Goal: Information Seeking & Learning: Learn about a topic

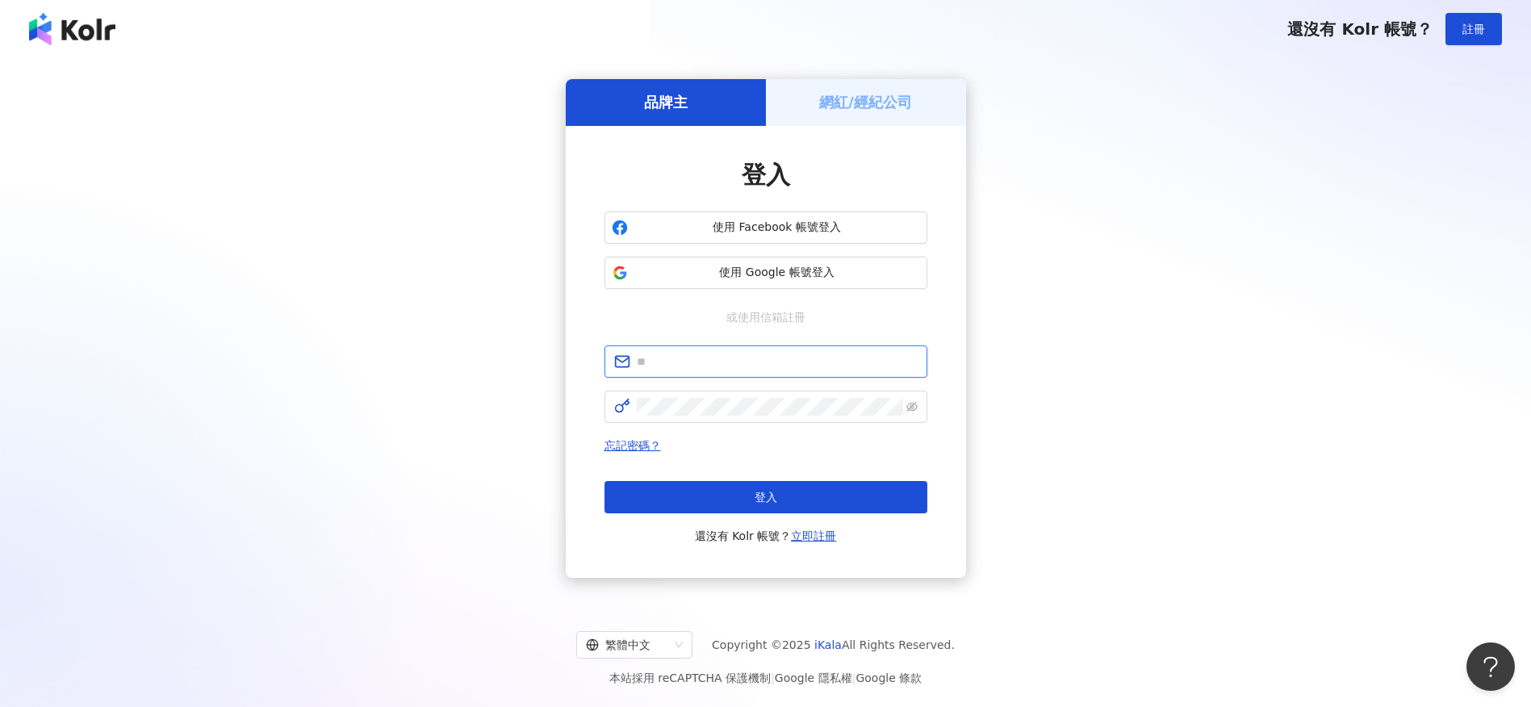
click at [766, 357] on input "text" at bounding box center [777, 362] width 281 height 18
type input "**********"
click button "登入" at bounding box center [765, 497] width 323 height 32
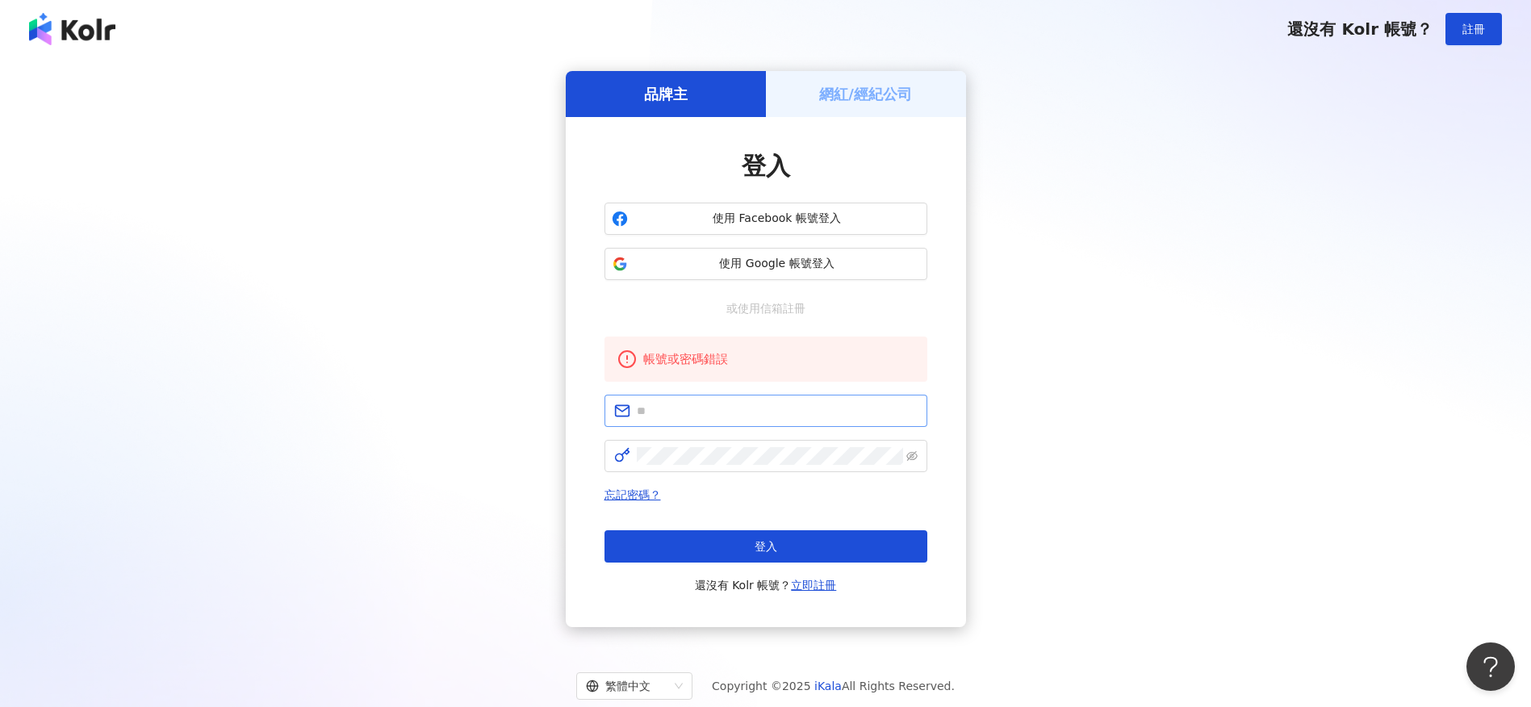
click at [727, 399] on span at bounding box center [765, 411] width 323 height 32
click at [727, 403] on input "text" at bounding box center [777, 411] width 281 height 18
type input "**********"
click button "登入" at bounding box center [765, 546] width 323 height 32
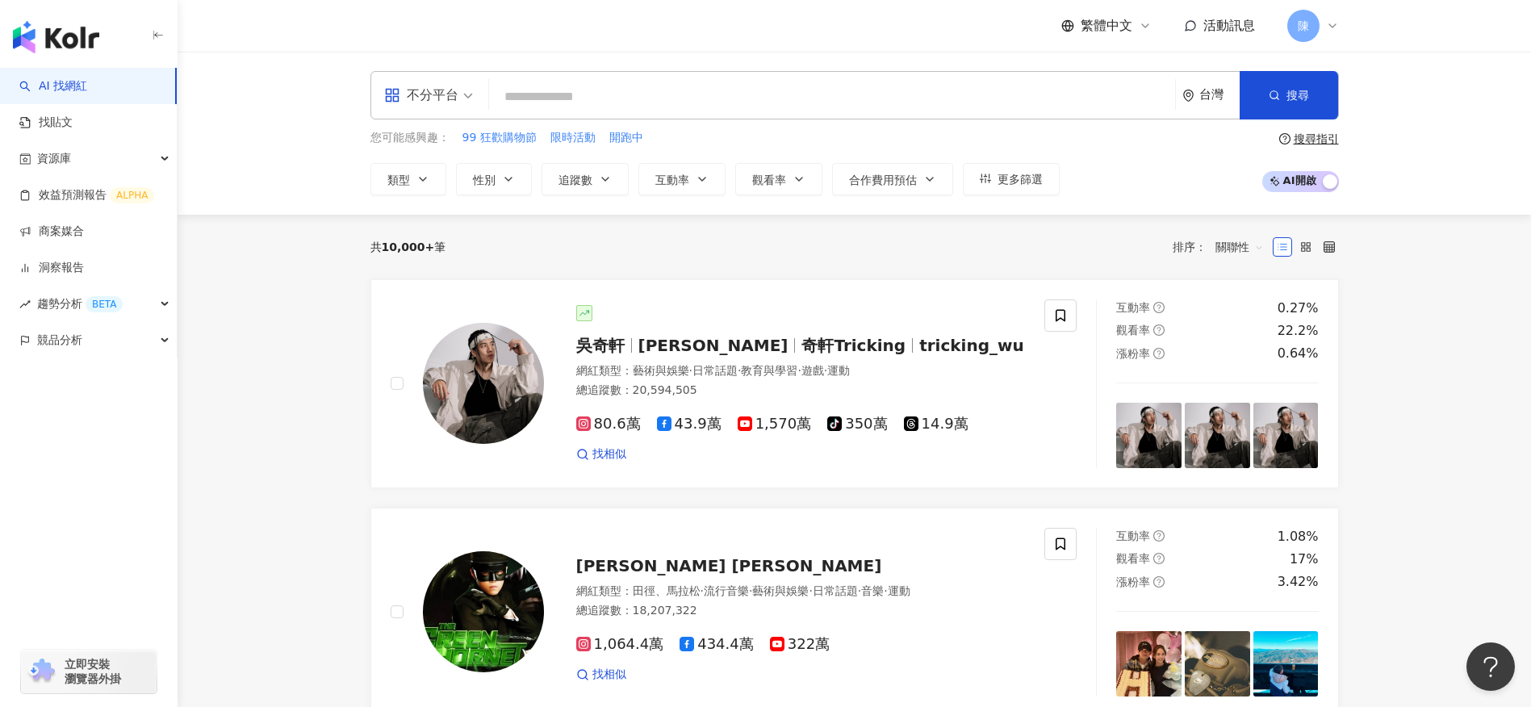
click at [571, 95] on input "search" at bounding box center [831, 96] width 673 height 31
type input "*"
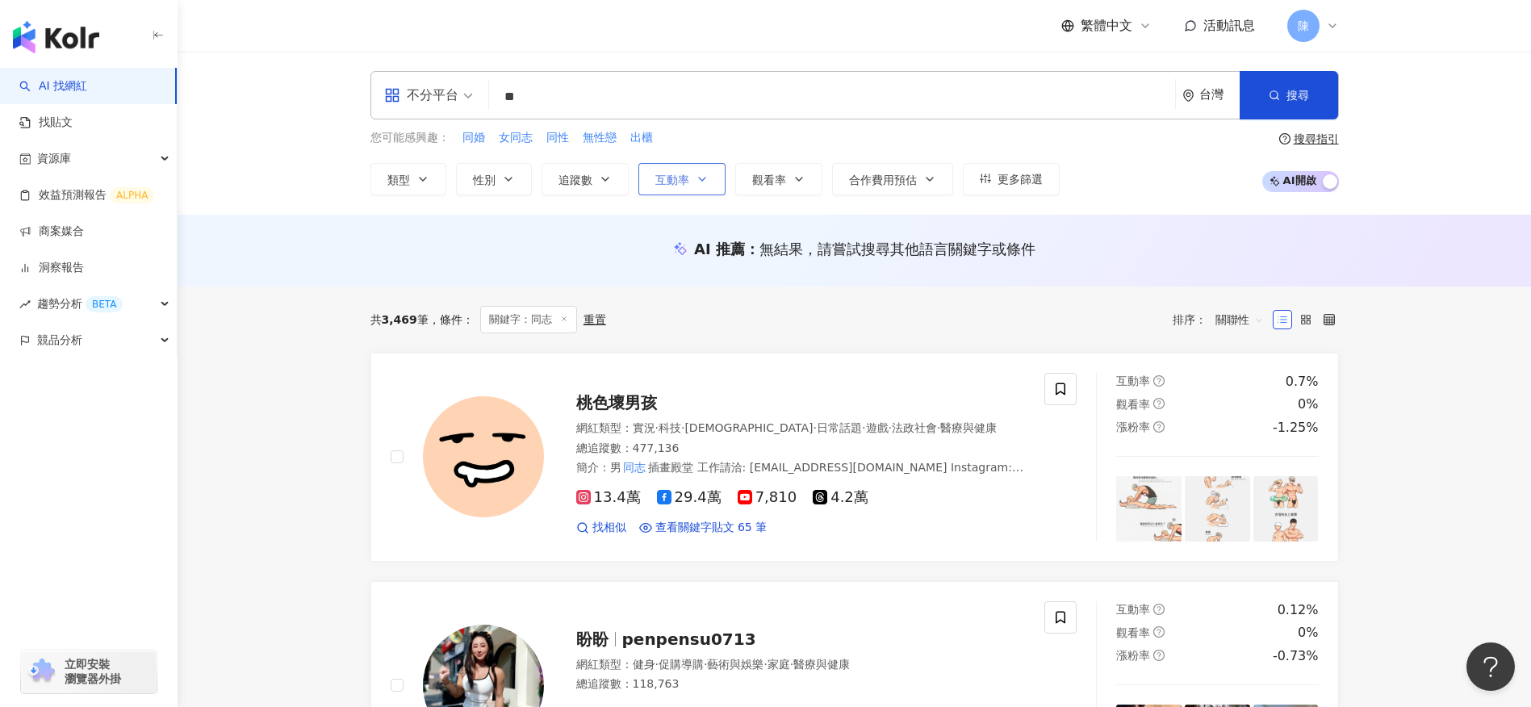
type input "**"
click at [704, 180] on icon "button" at bounding box center [701, 179] width 13 height 13
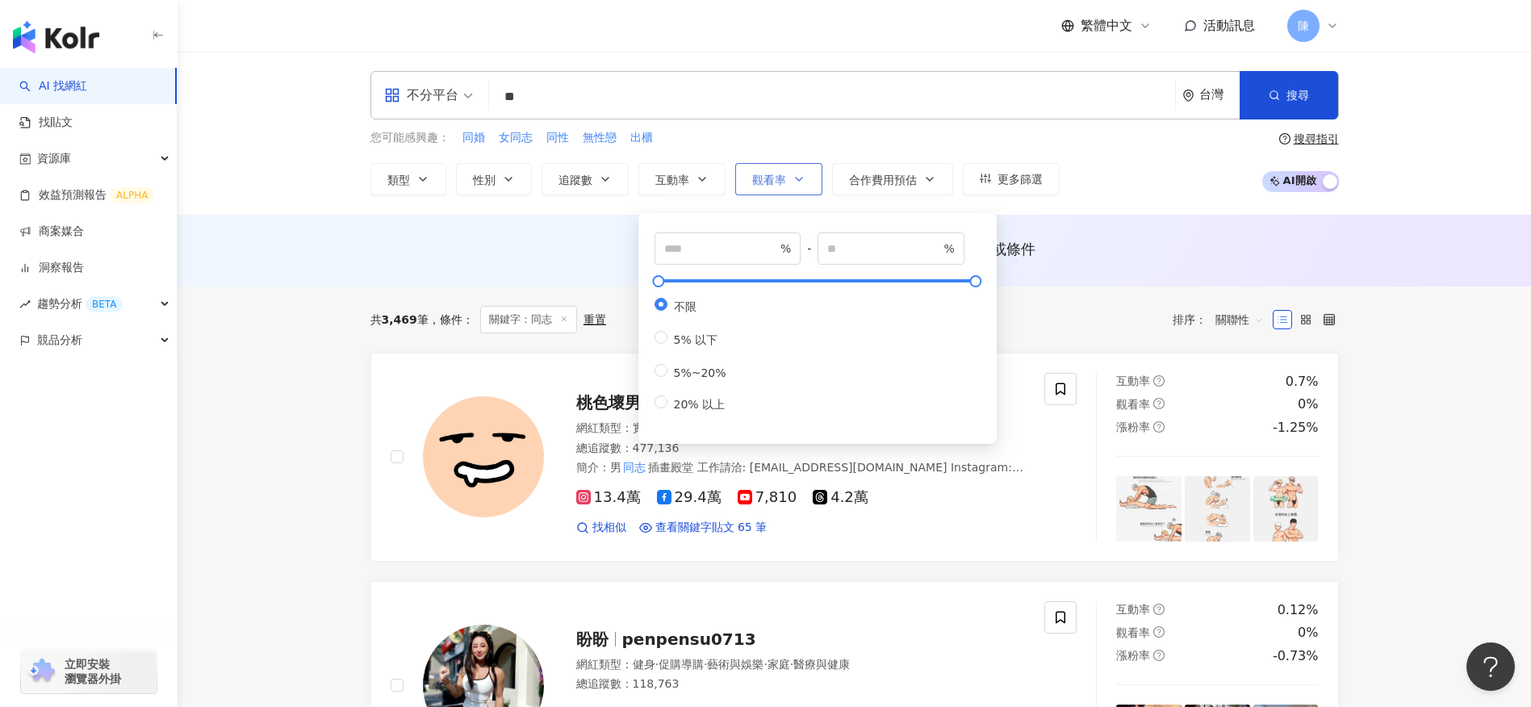
click at [775, 173] on span "觀看率" at bounding box center [769, 179] width 34 height 13
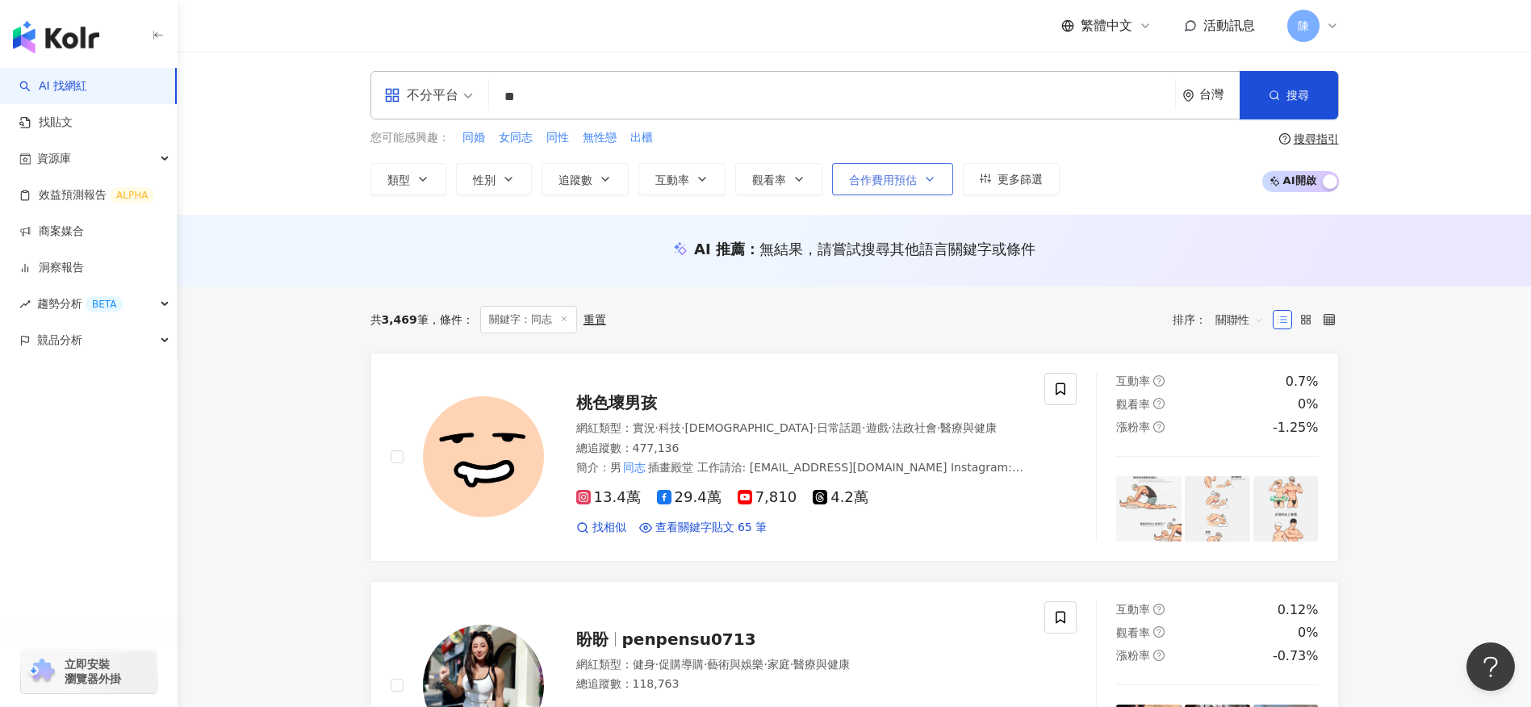
click at [905, 187] on button "合作費用預估" at bounding box center [892, 179] width 121 height 32
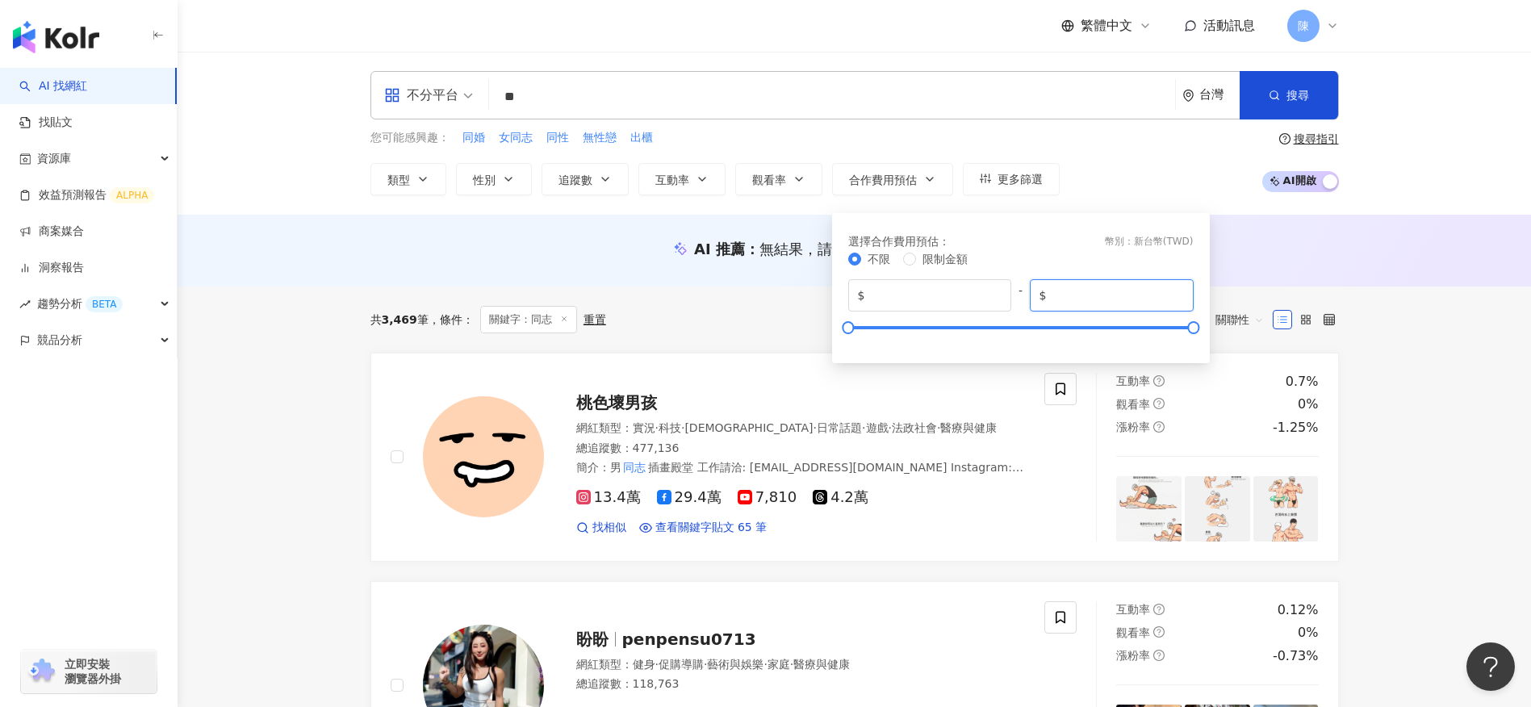
click at [1101, 296] on input "*******" at bounding box center [1117, 295] width 134 height 18
type input "******"
click at [1200, 152] on div "您可能感興趣： 同婚 女同志 同性 無性戀 出櫃 類型 性別 追蹤數 互動率 觀看率 合作費用預估 更多篩選 % - % 不限 5% 以下 5%~20% 20…" at bounding box center [854, 162] width 968 height 66
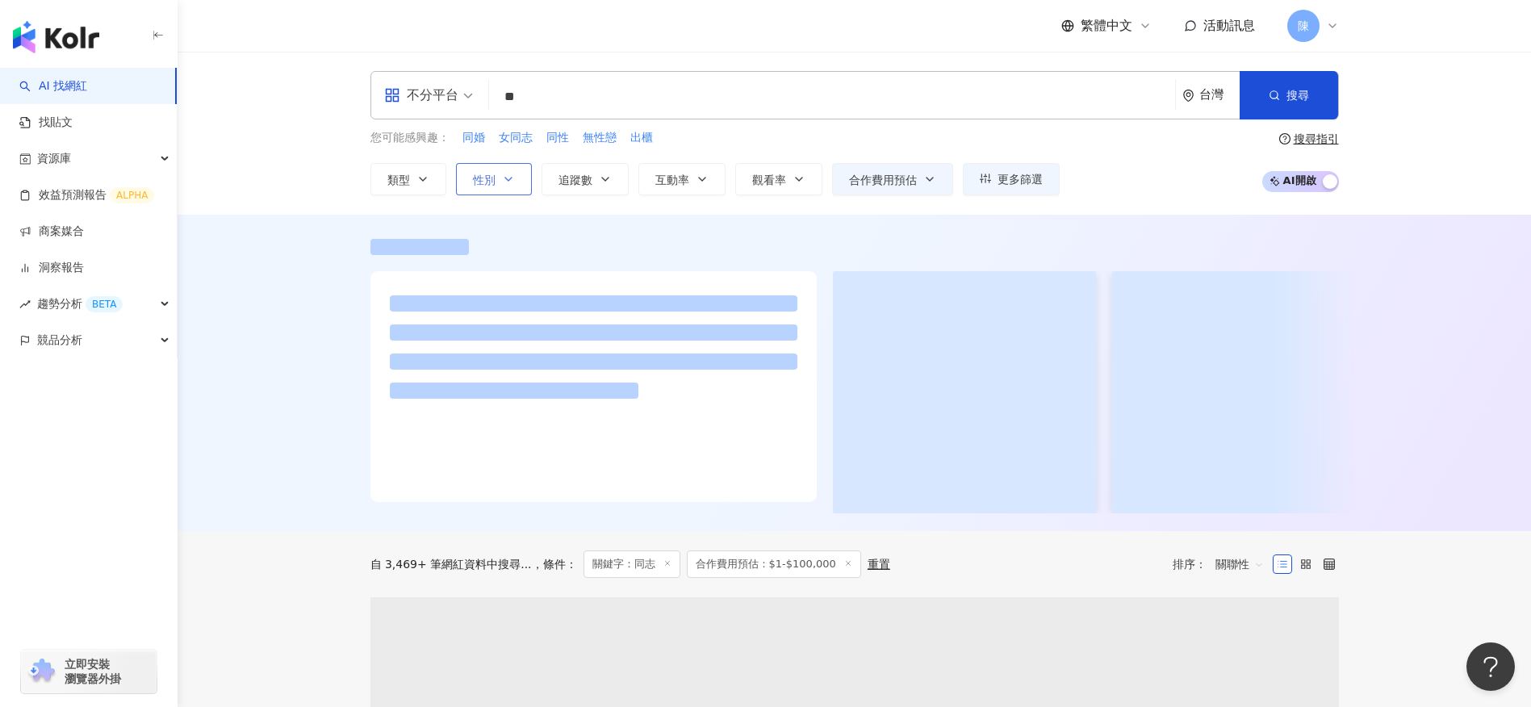
click at [486, 179] on span "性別" at bounding box center [484, 179] width 23 height 13
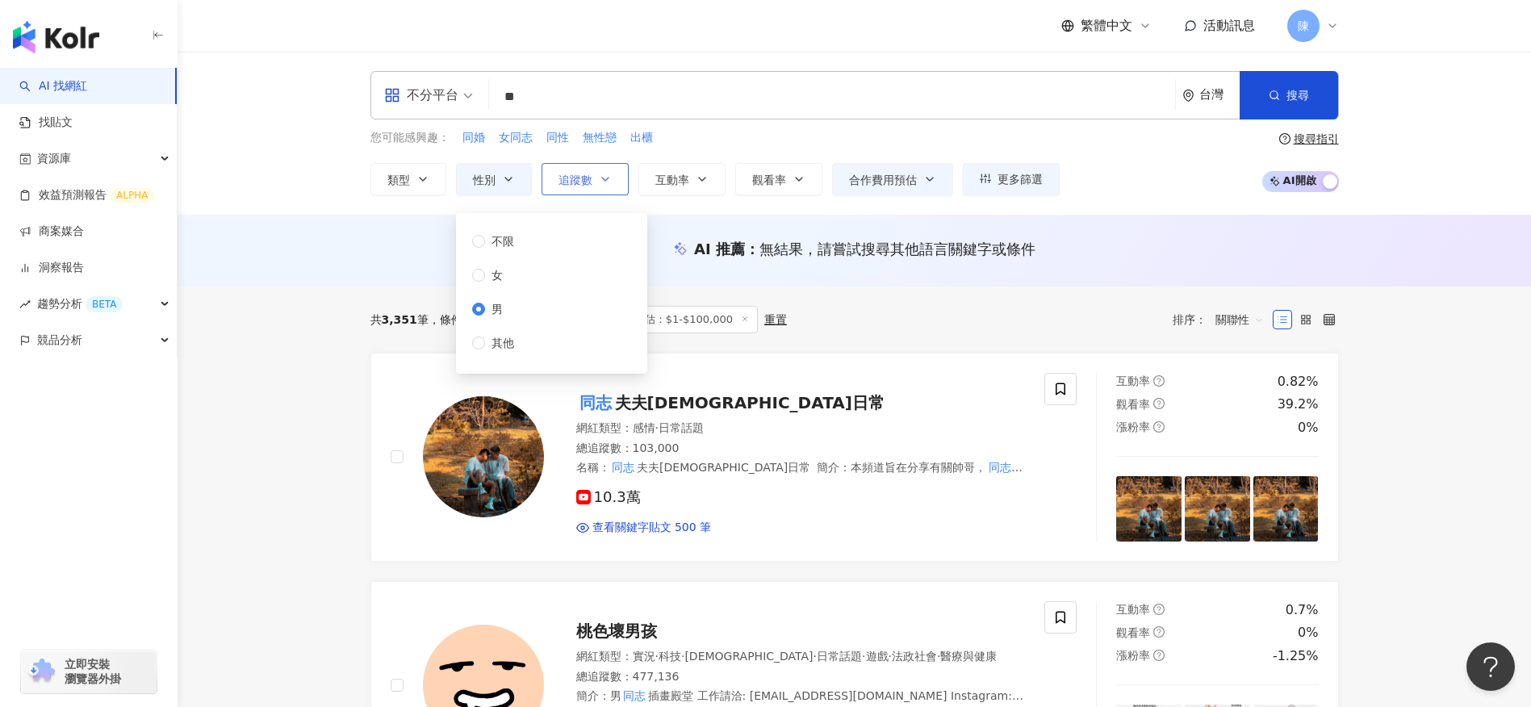
click at [586, 183] on span "追蹤數" at bounding box center [575, 179] width 34 height 13
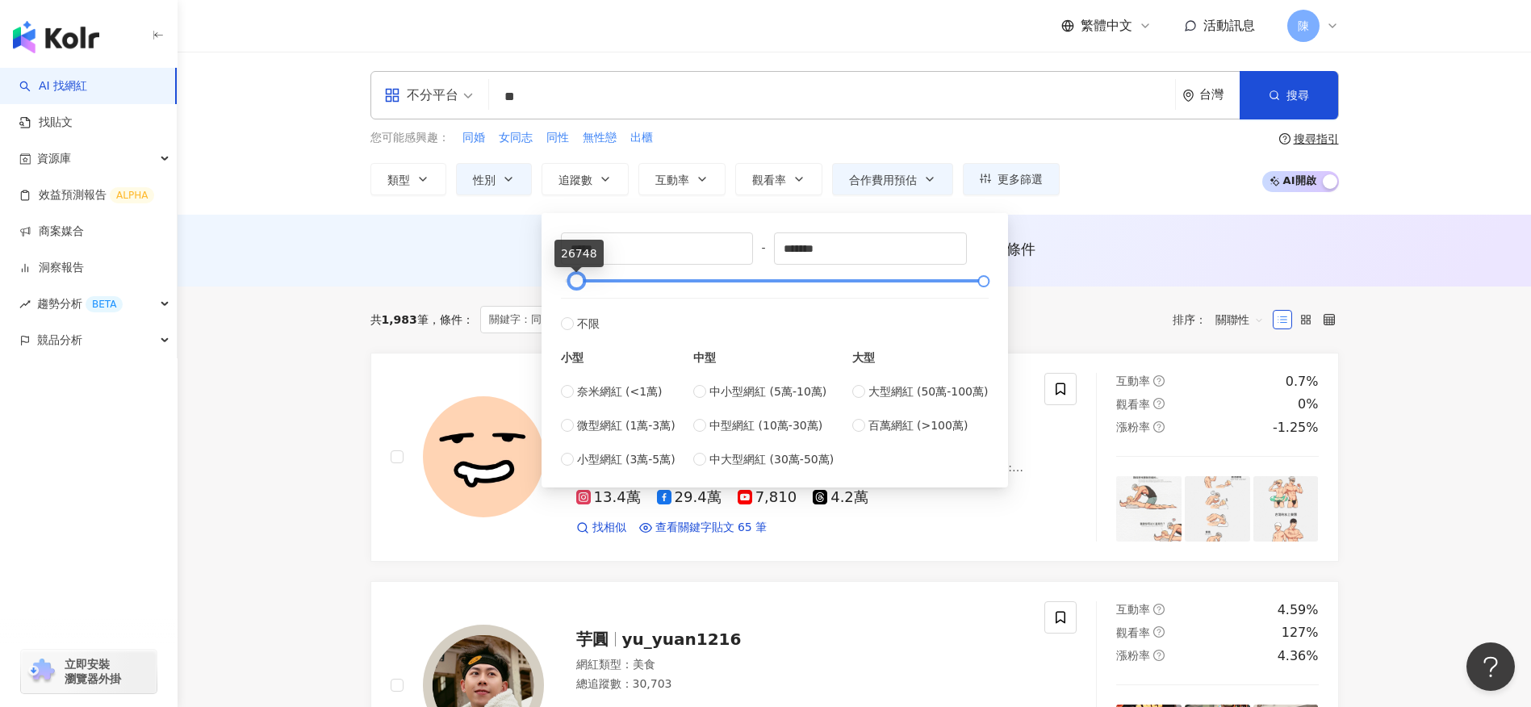
type input "*****"
click at [575, 286] on div at bounding box center [774, 281] width 419 height 10
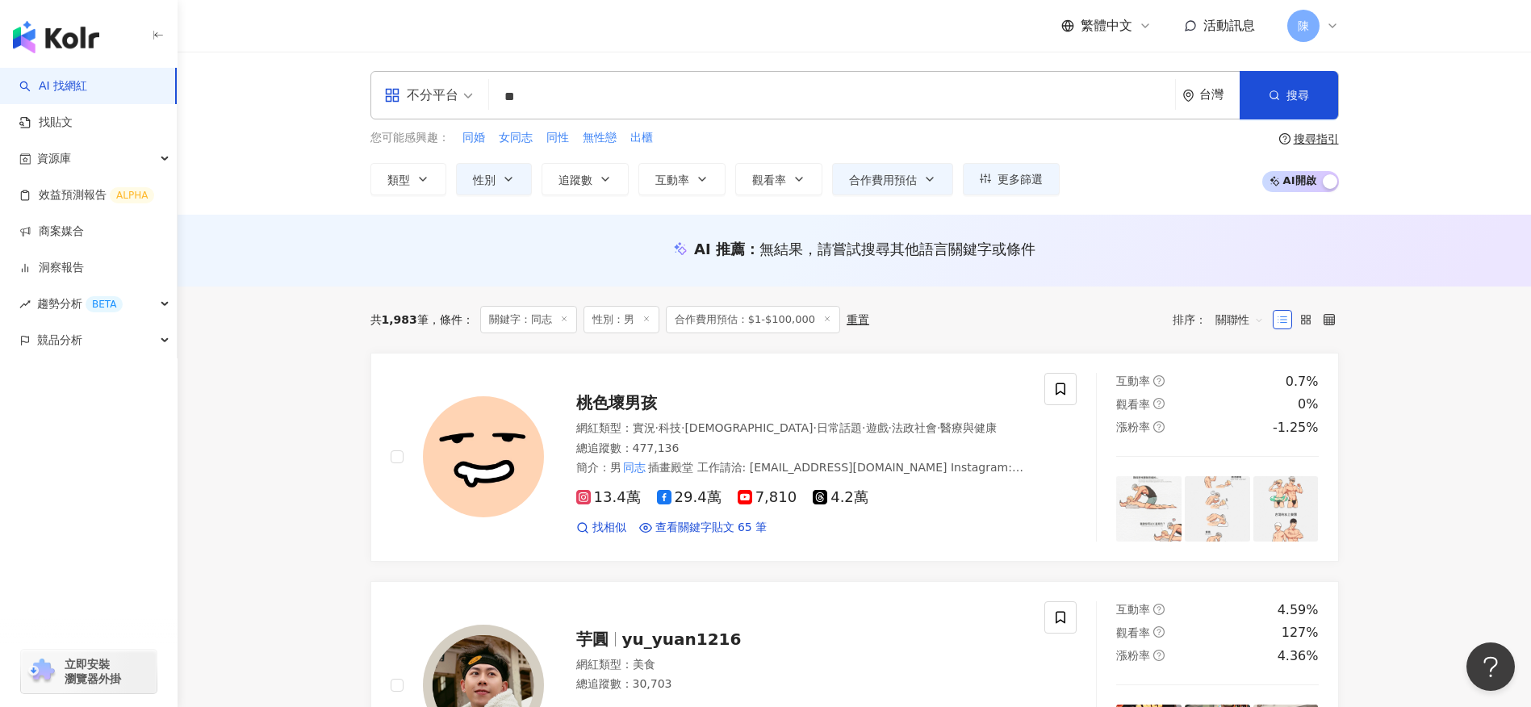
click at [489, 270] on div "AI 推薦 ： 無結果，請嘗試搜尋其他語言關鍵字或條件" at bounding box center [854, 251] width 1353 height 72
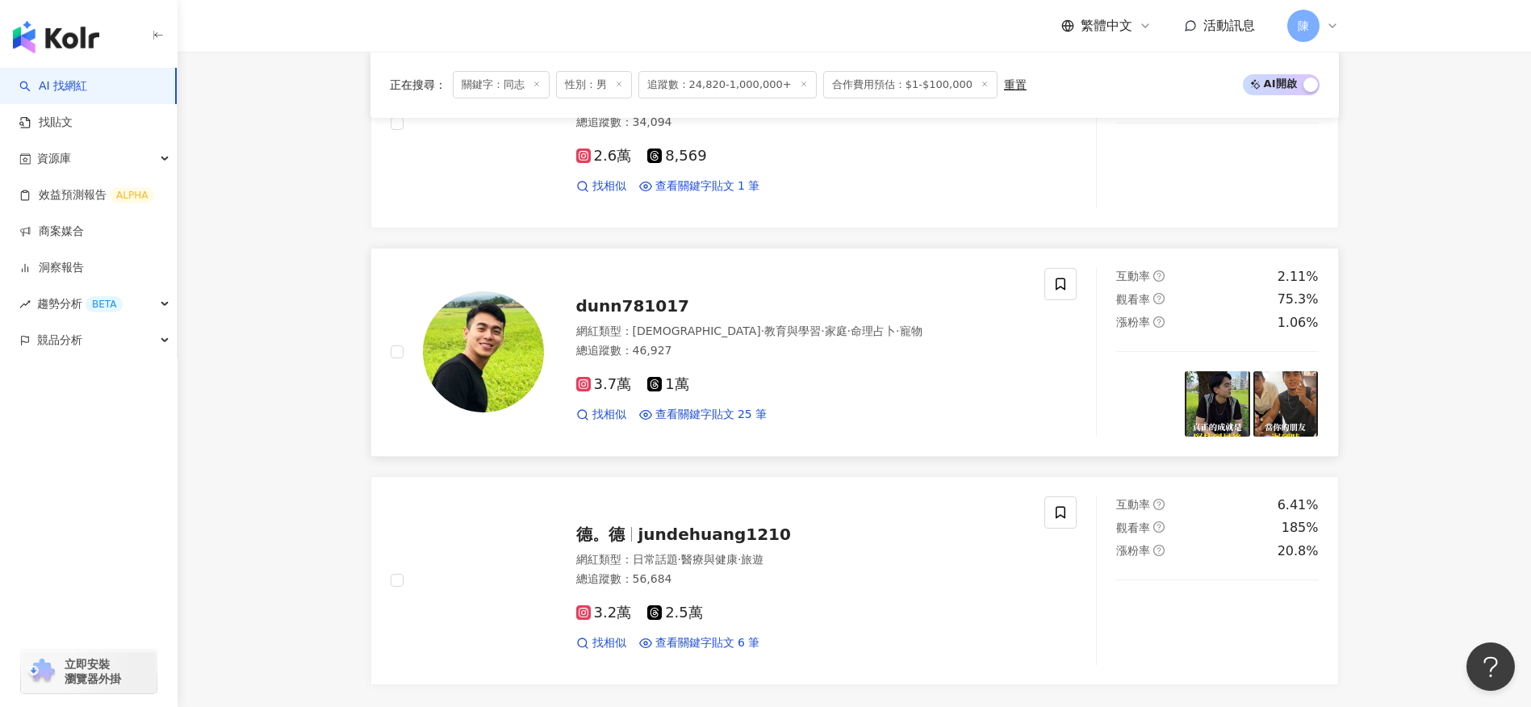
scroll to position [2772, 0]
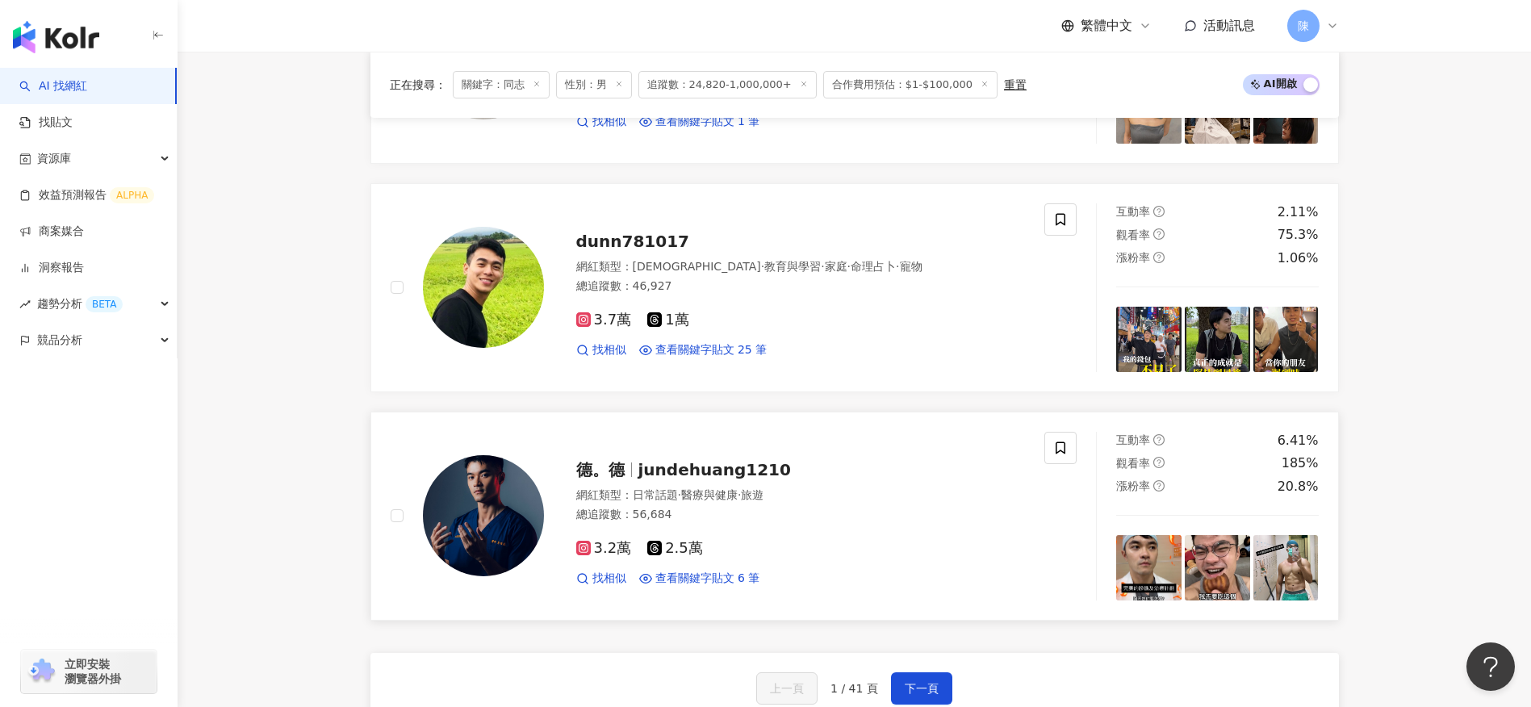
click at [506, 513] on img at bounding box center [483, 515] width 121 height 121
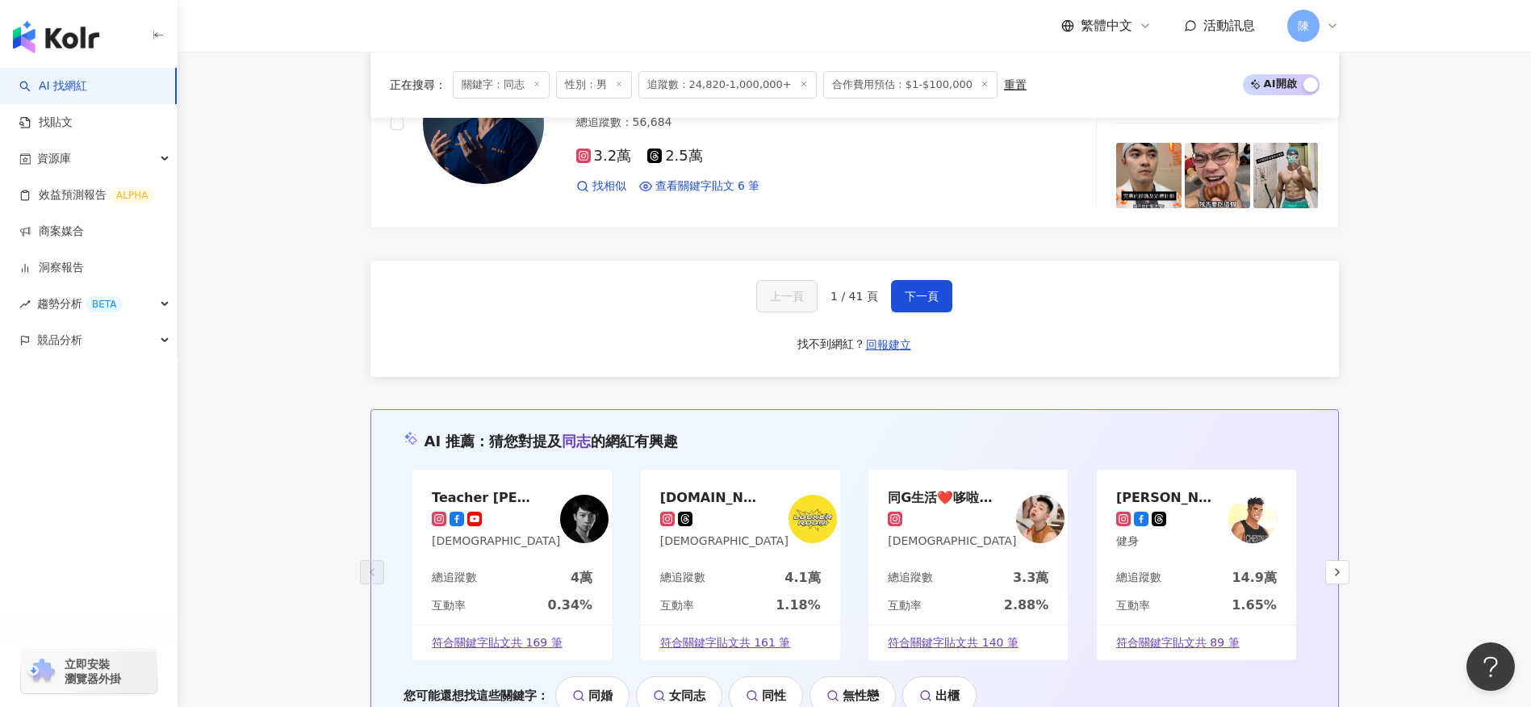
scroll to position [3198, 0]
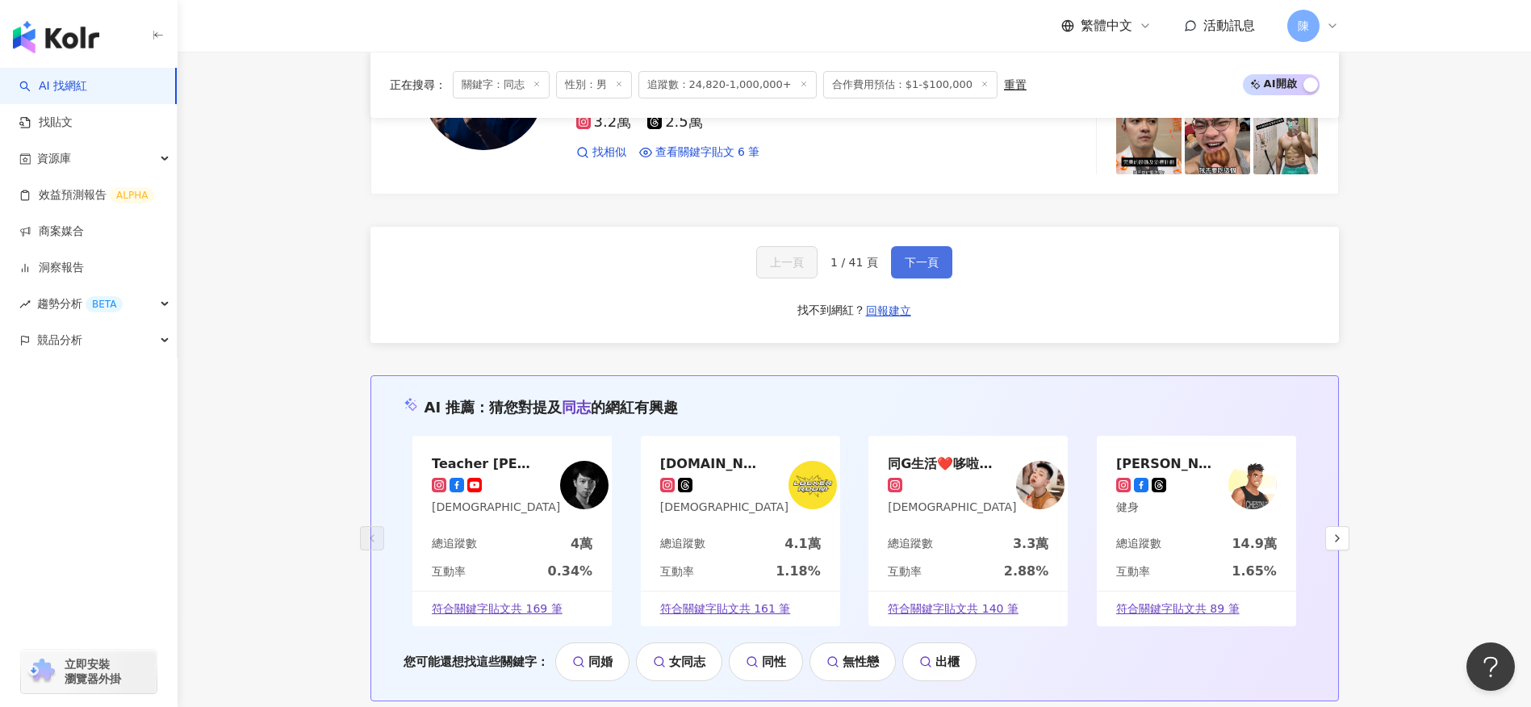
click at [900, 266] on button "下一頁" at bounding box center [921, 262] width 61 height 32
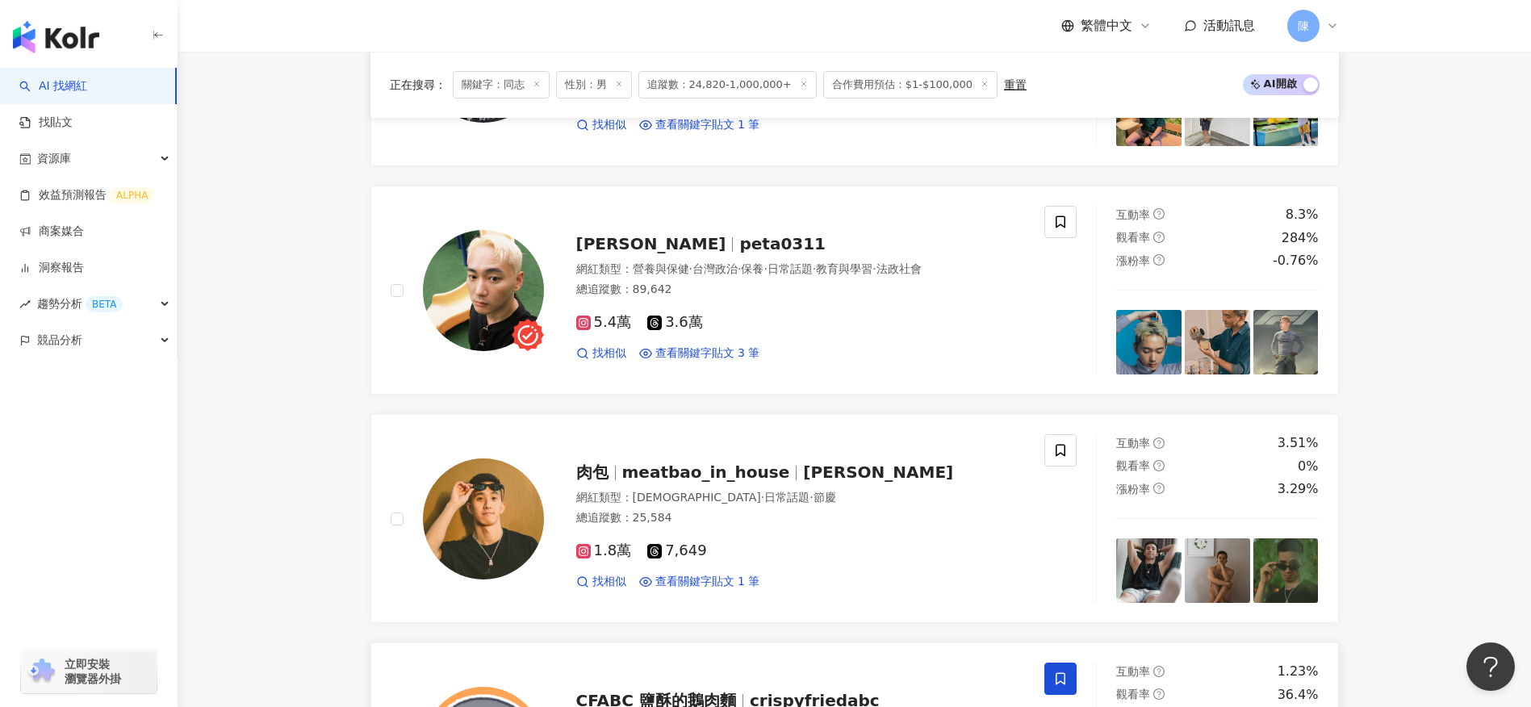
scroll to position [2512, 0]
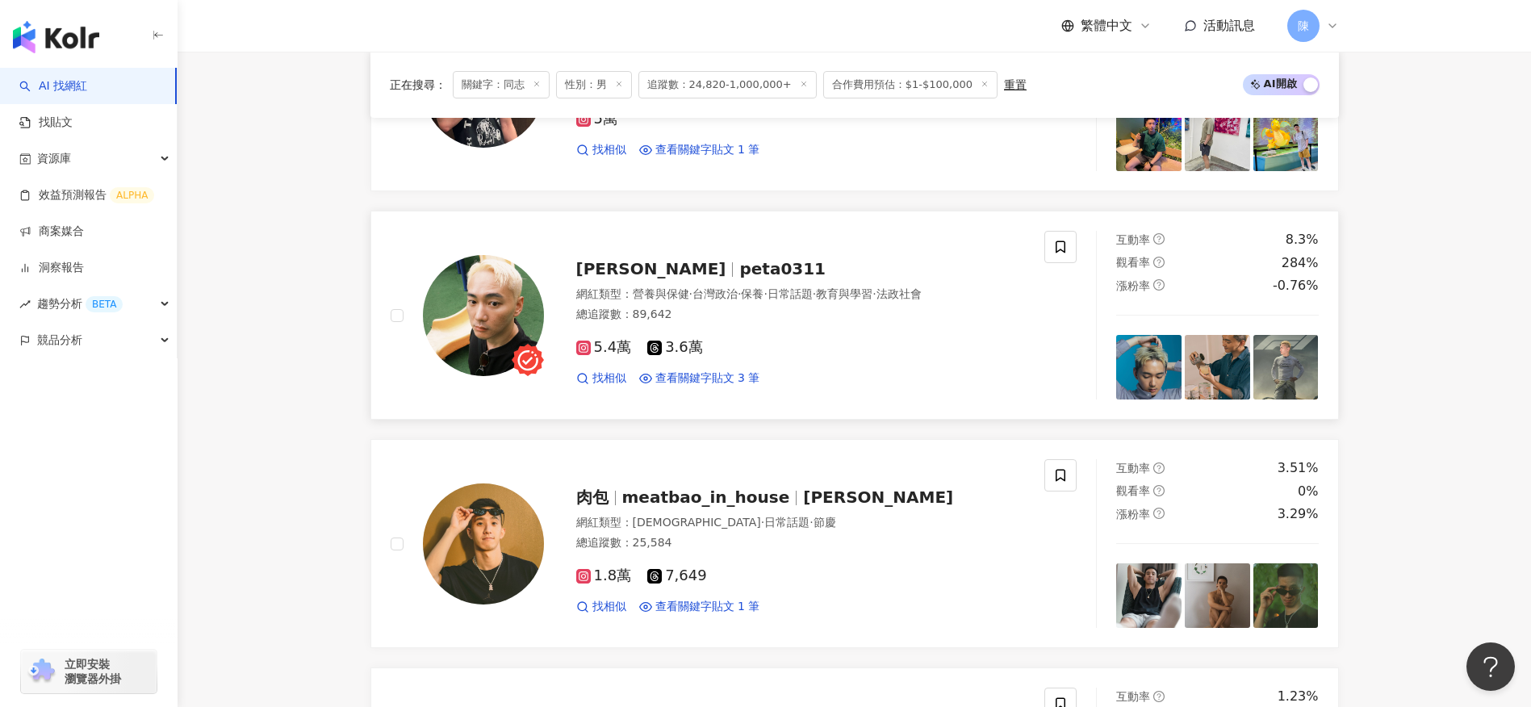
click at [501, 306] on img at bounding box center [483, 315] width 121 height 121
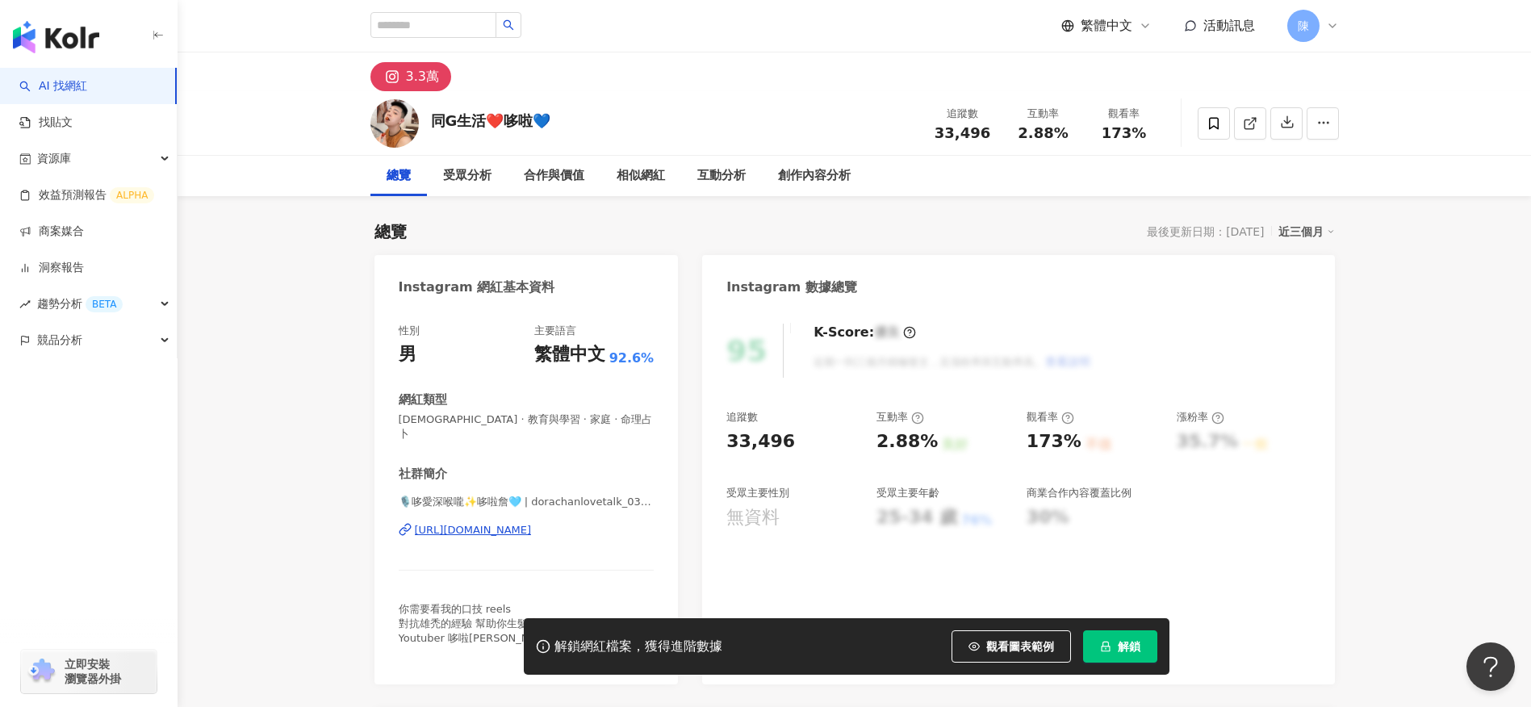
click at [532, 523] on div "https://www.instagram.com/dorachanlovetalk_0301/" at bounding box center [473, 530] width 117 height 15
drag, startPoint x: 546, startPoint y: 120, endPoint x: 435, endPoint y: 123, distance: 111.4
click at [435, 123] on div "同G生活❤️哆啦💙 追蹤數 33,496 互動率 2.88% 觀看率 173%" at bounding box center [854, 123] width 1033 height 64
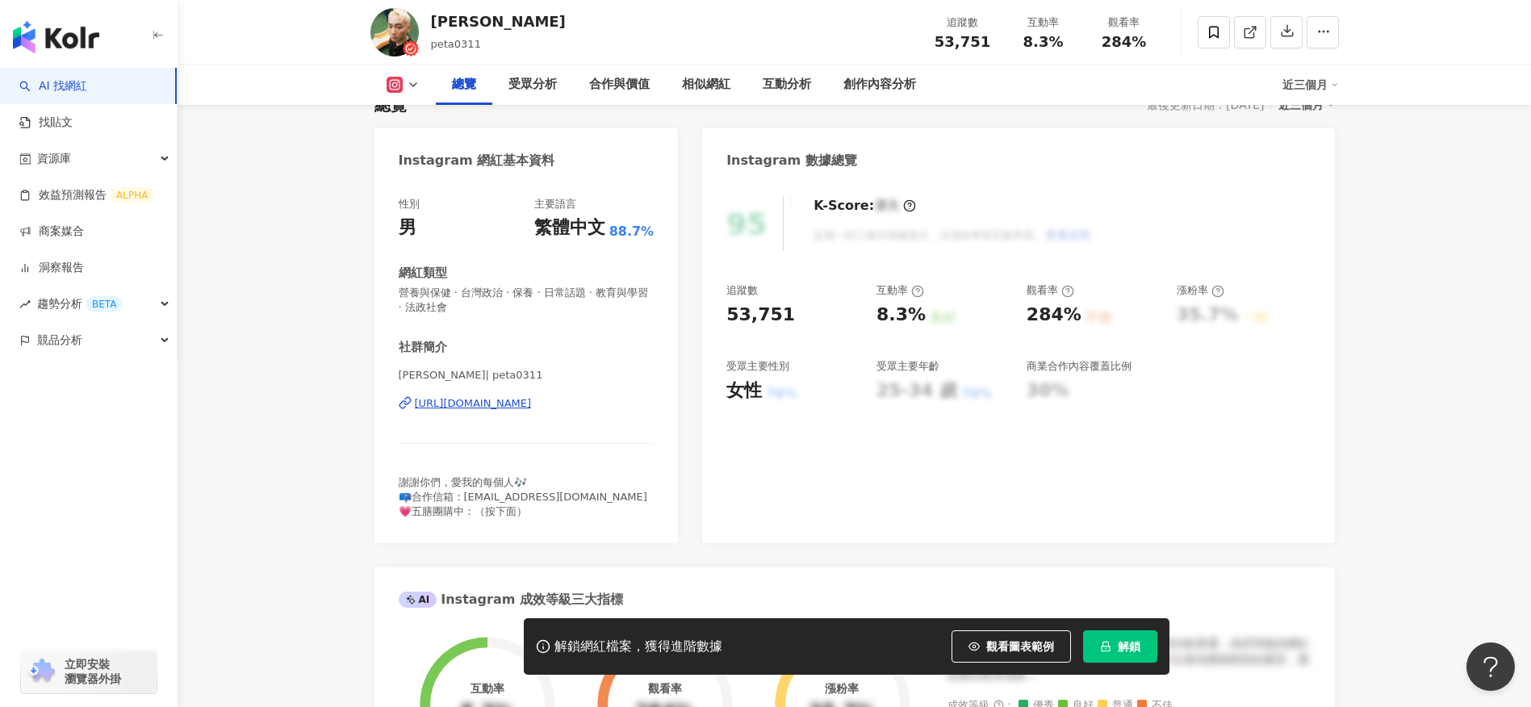
scroll to position [129, 0]
